Goal: Information Seeking & Learning: Learn about a topic

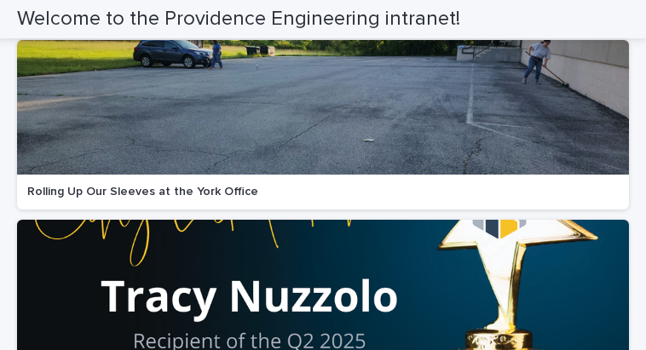
scroll to position [384, 0]
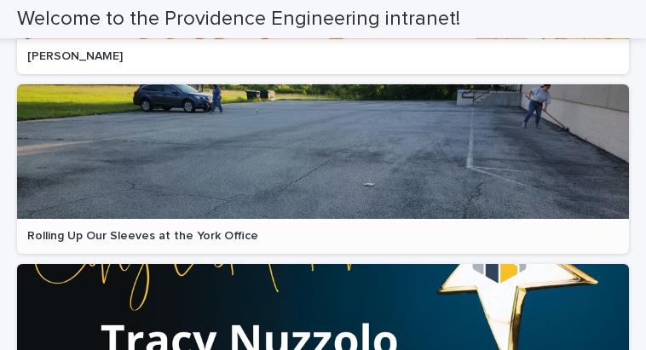
click at [256, 170] on div at bounding box center [323, 151] width 612 height 135
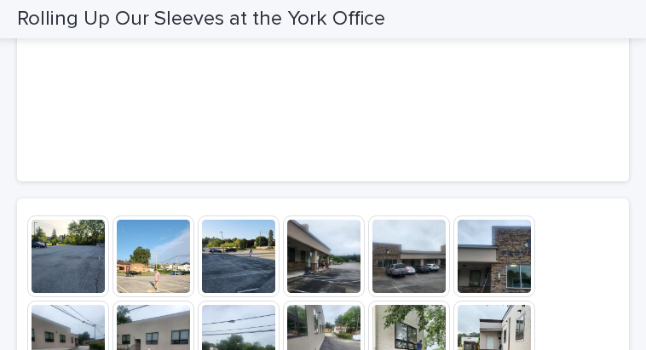
scroll to position [171, 0]
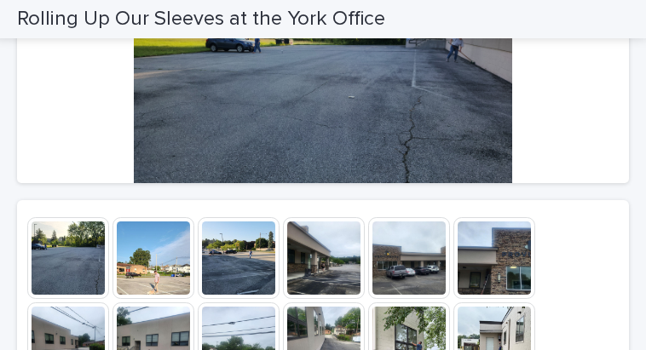
click at [52, 251] on img at bounding box center [68, 258] width 82 height 82
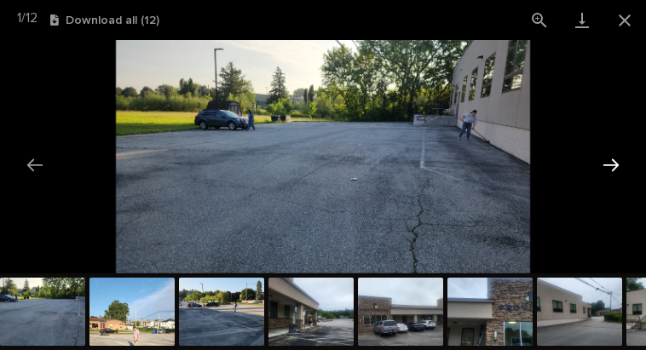
click at [615, 164] on button "Next slide" at bounding box center [611, 164] width 36 height 33
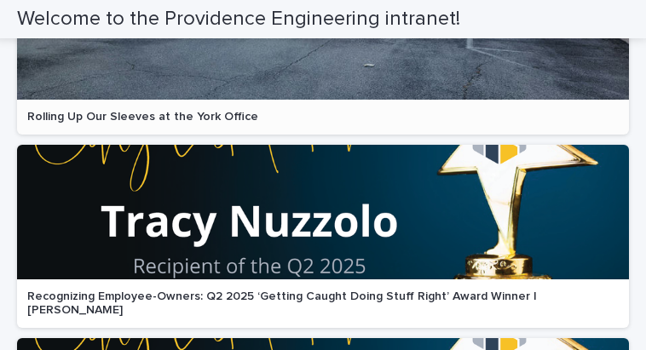
click at [217, 78] on div at bounding box center [323, 32] width 612 height 135
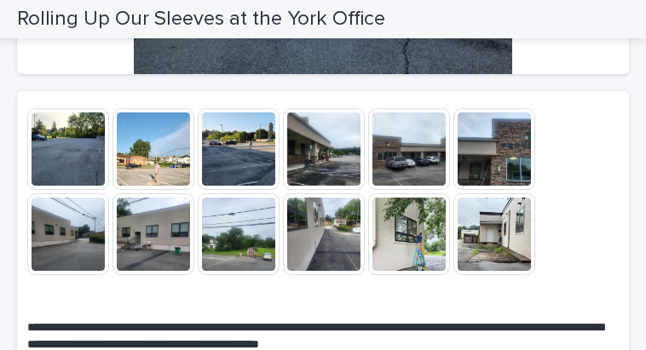
scroll to position [171, 0]
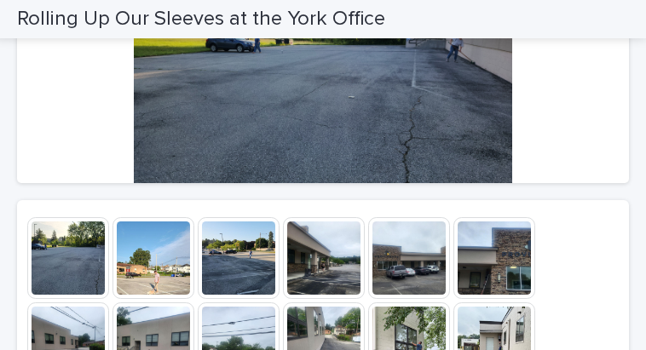
click at [75, 260] on img at bounding box center [68, 258] width 82 height 82
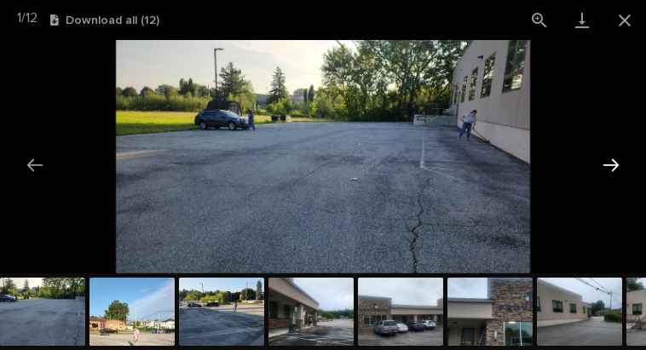
click at [616, 166] on button "Next slide" at bounding box center [611, 164] width 36 height 33
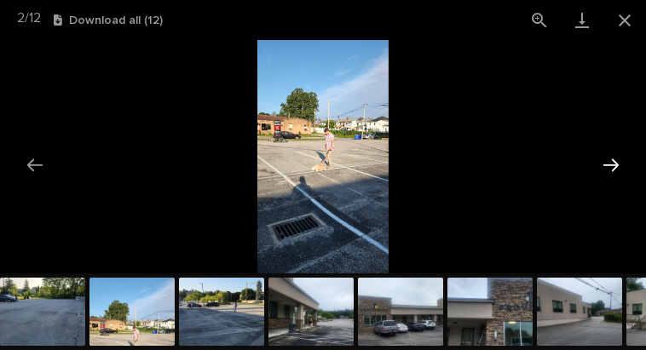
click at [616, 166] on button "Next slide" at bounding box center [611, 164] width 36 height 33
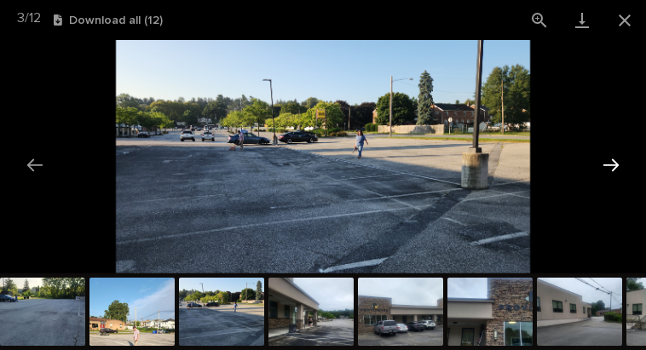
click at [616, 166] on button "Next slide" at bounding box center [611, 164] width 36 height 33
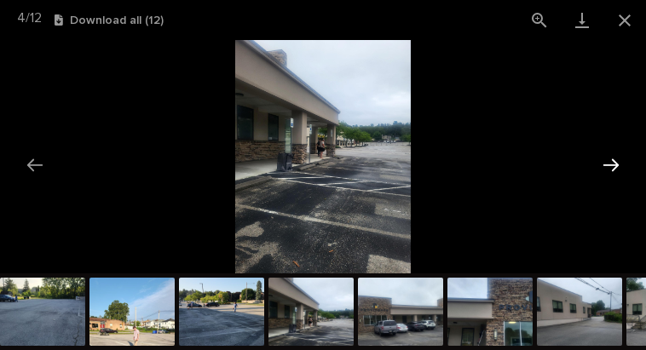
click at [616, 166] on button "Next slide" at bounding box center [611, 164] width 36 height 33
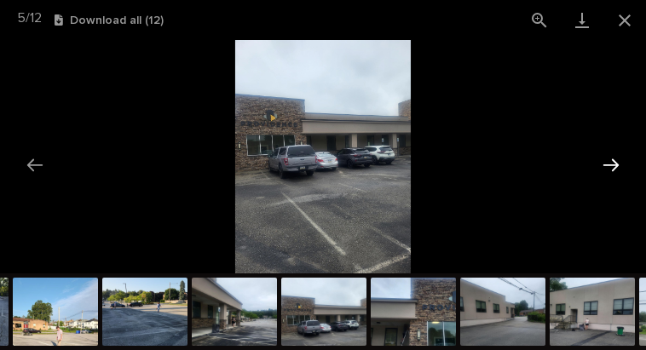
click at [616, 166] on button "Next slide" at bounding box center [611, 164] width 36 height 33
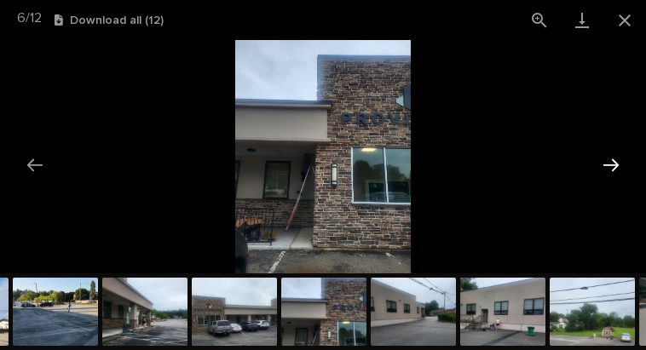
click at [616, 166] on button "Next slide" at bounding box center [611, 164] width 36 height 33
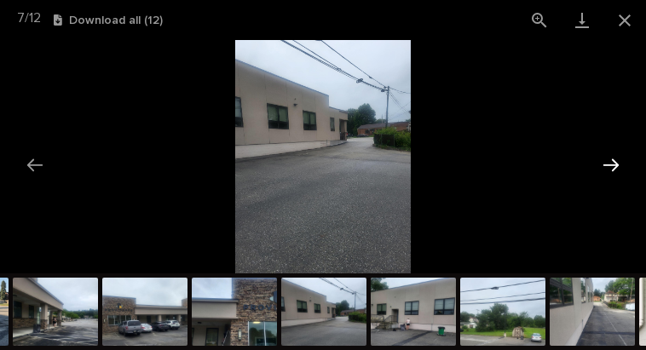
click at [616, 166] on button "Next slide" at bounding box center [611, 164] width 36 height 33
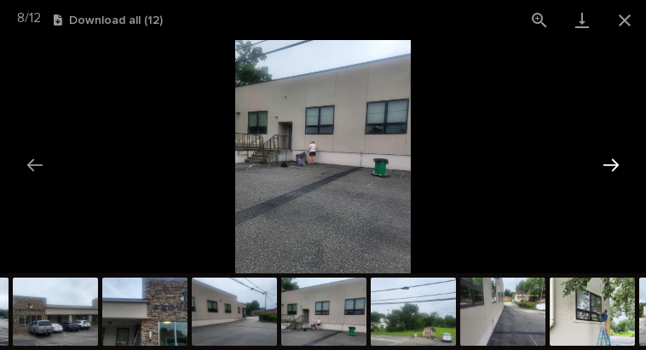
click at [616, 166] on button "Next slide" at bounding box center [611, 164] width 36 height 33
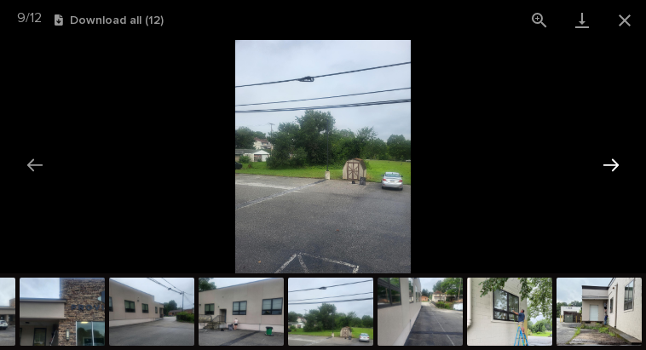
click at [616, 166] on button "Next slide" at bounding box center [611, 164] width 36 height 33
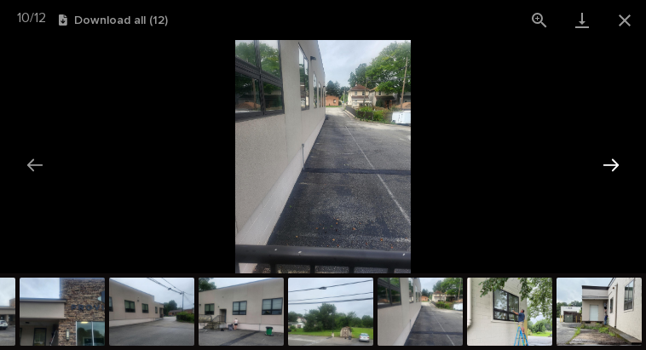
click at [616, 166] on button "Next slide" at bounding box center [611, 164] width 36 height 33
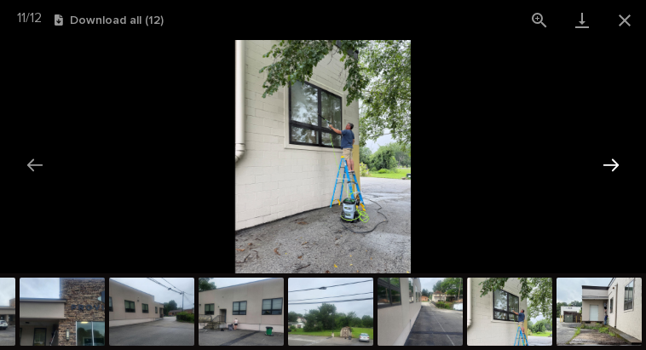
click at [616, 164] on button "Next slide" at bounding box center [611, 164] width 36 height 33
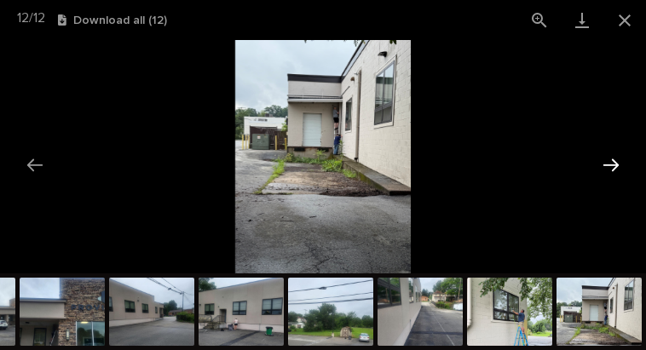
click at [616, 164] on button "Next slide" at bounding box center [611, 164] width 36 height 33
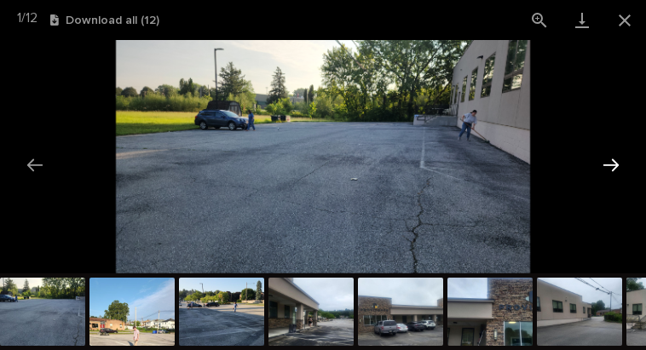
click at [616, 164] on button "Next slide" at bounding box center [611, 164] width 36 height 33
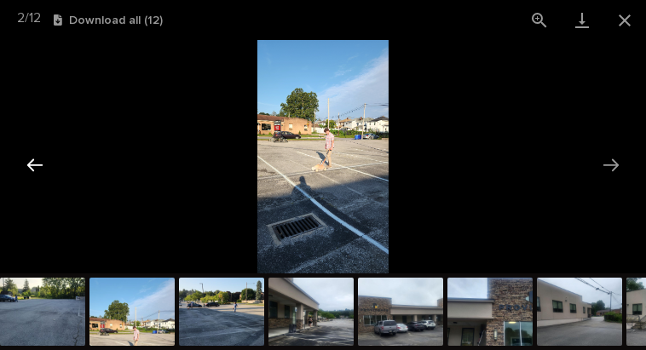
click at [37, 165] on button "Previous slide" at bounding box center [35, 164] width 36 height 33
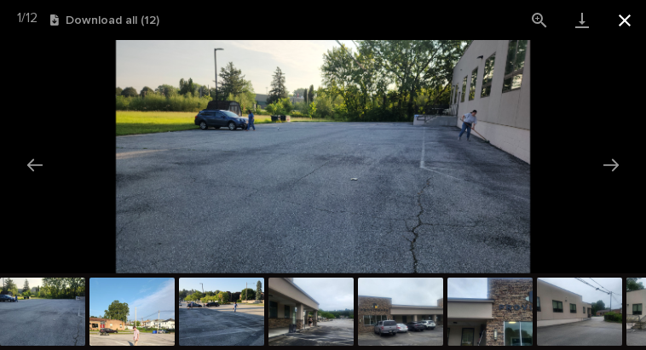
click at [624, 19] on button "Close gallery" at bounding box center [624, 20] width 43 height 40
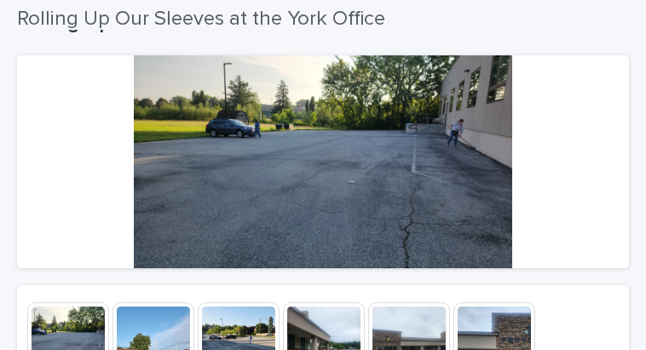
scroll to position [0, 0]
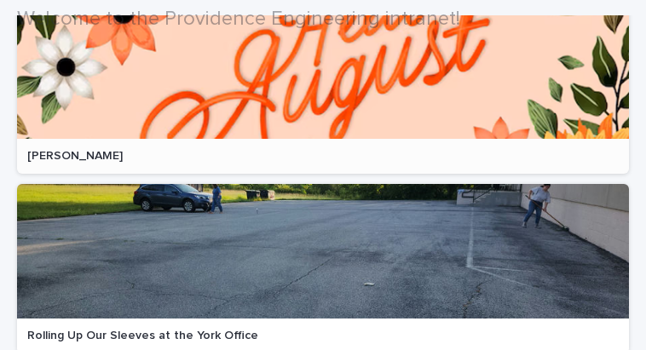
scroll to position [290, 0]
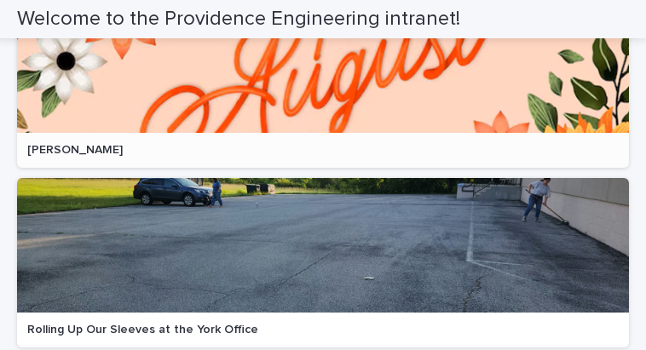
click at [313, 78] on div at bounding box center [323, 65] width 612 height 135
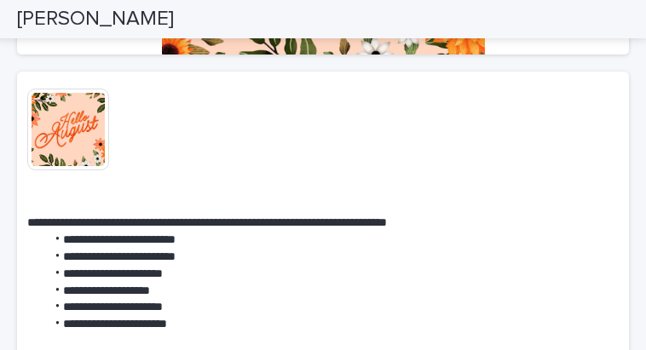
scroll to position [298, 0]
